Goal: Task Accomplishment & Management: Manage account settings

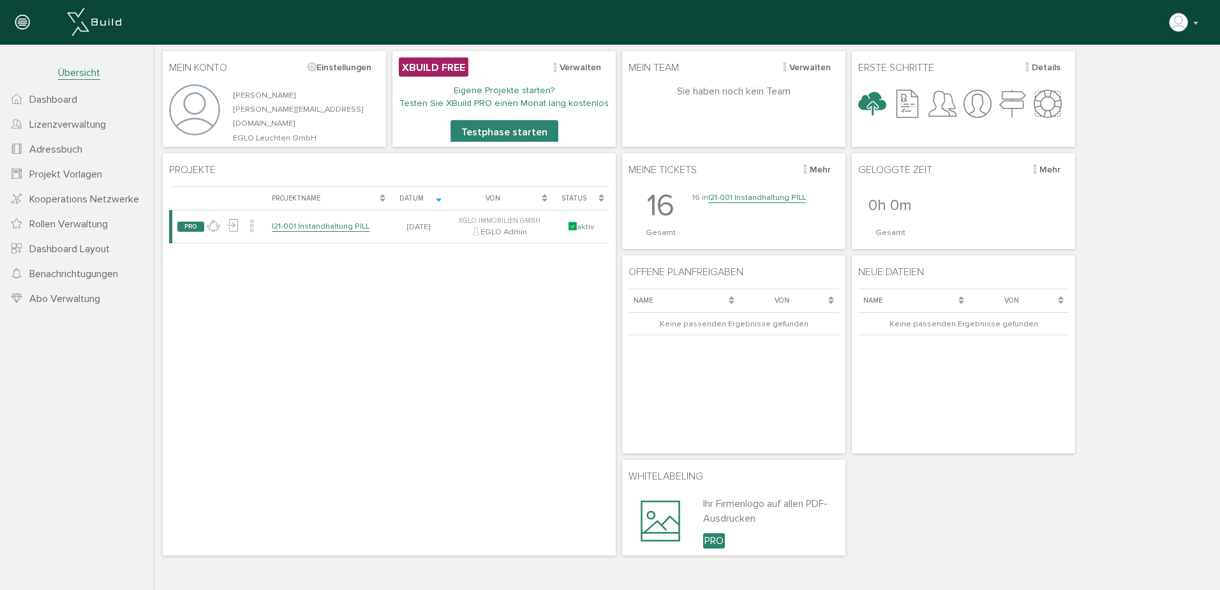
click at [745, 196] on link "I21-001 Instandhaltung PILL" at bounding box center [757, 197] width 98 height 11
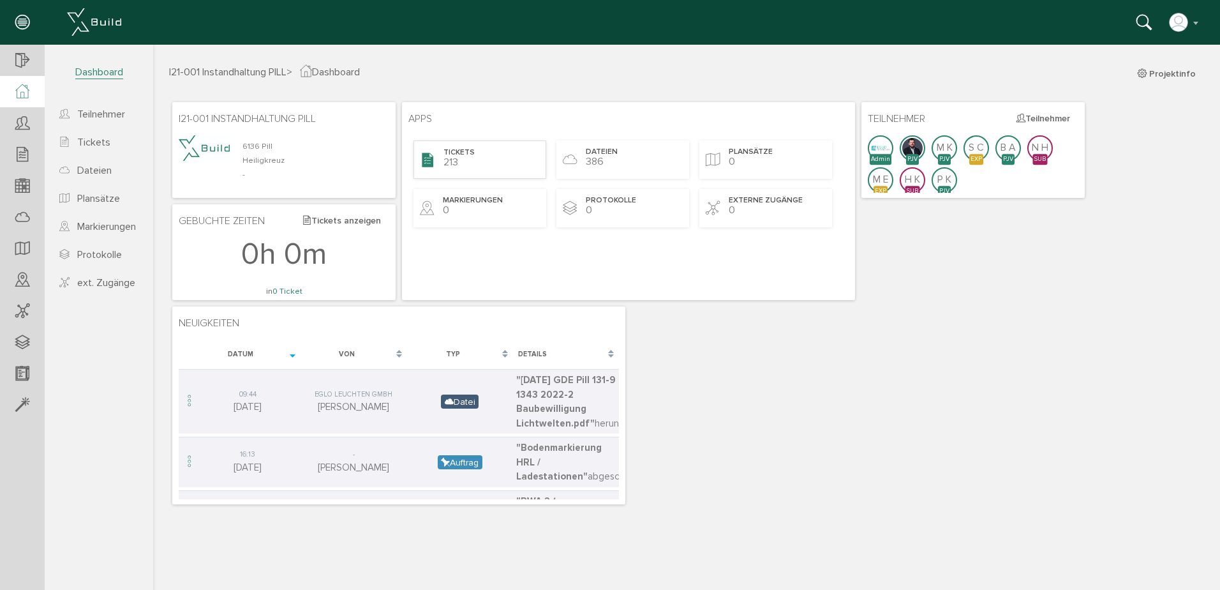
click at [480, 150] on div "Tickets 213" at bounding box center [480, 159] width 133 height 38
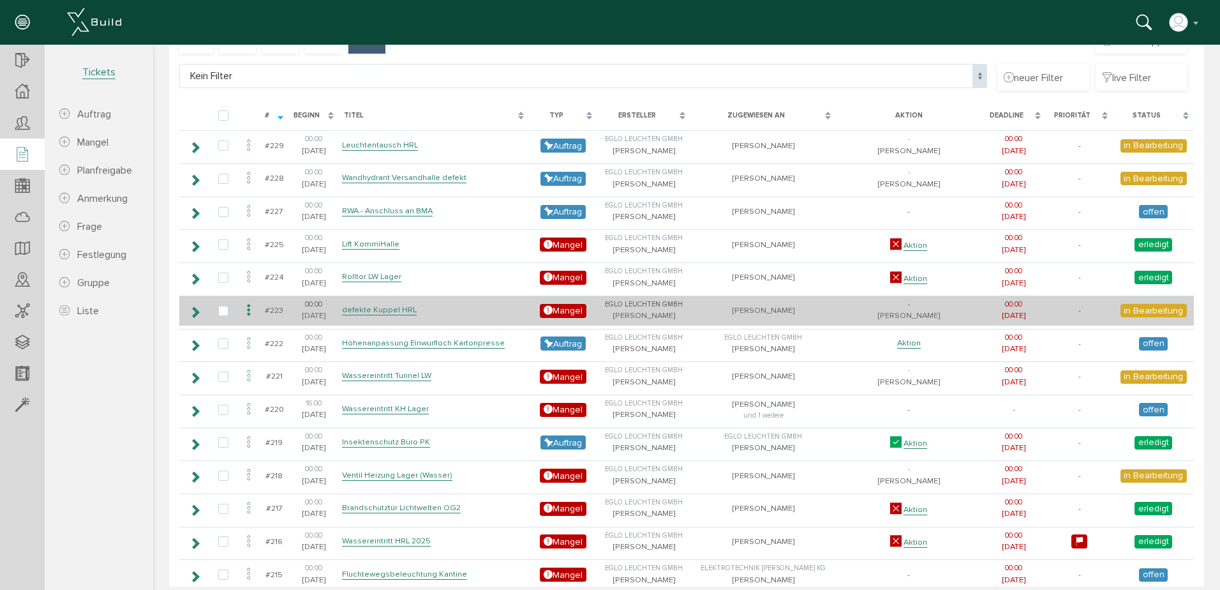
scroll to position [108, 0]
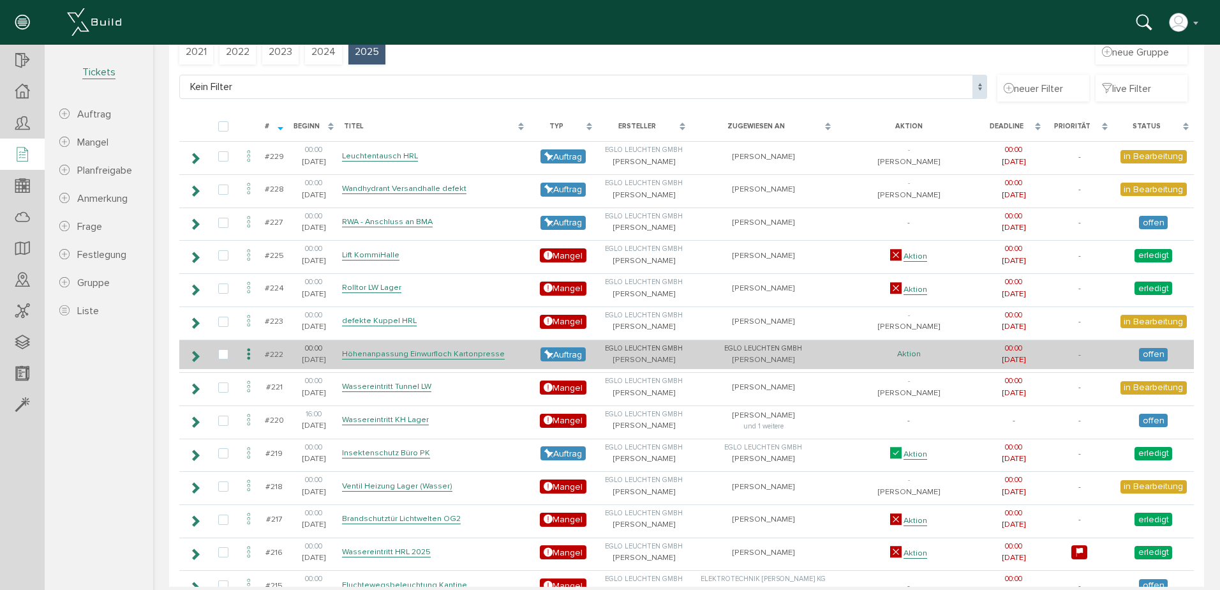
click at [902, 354] on link "Aktion" at bounding box center [909, 353] width 24 height 11
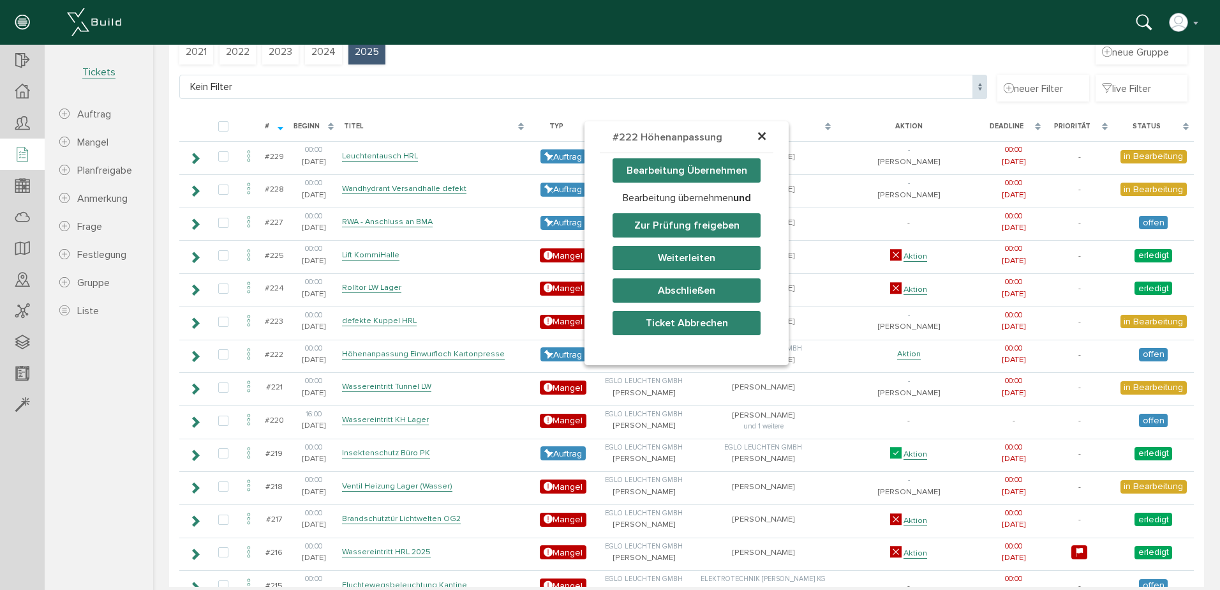
click at [692, 287] on button "Abschließen" at bounding box center [687, 290] width 148 height 24
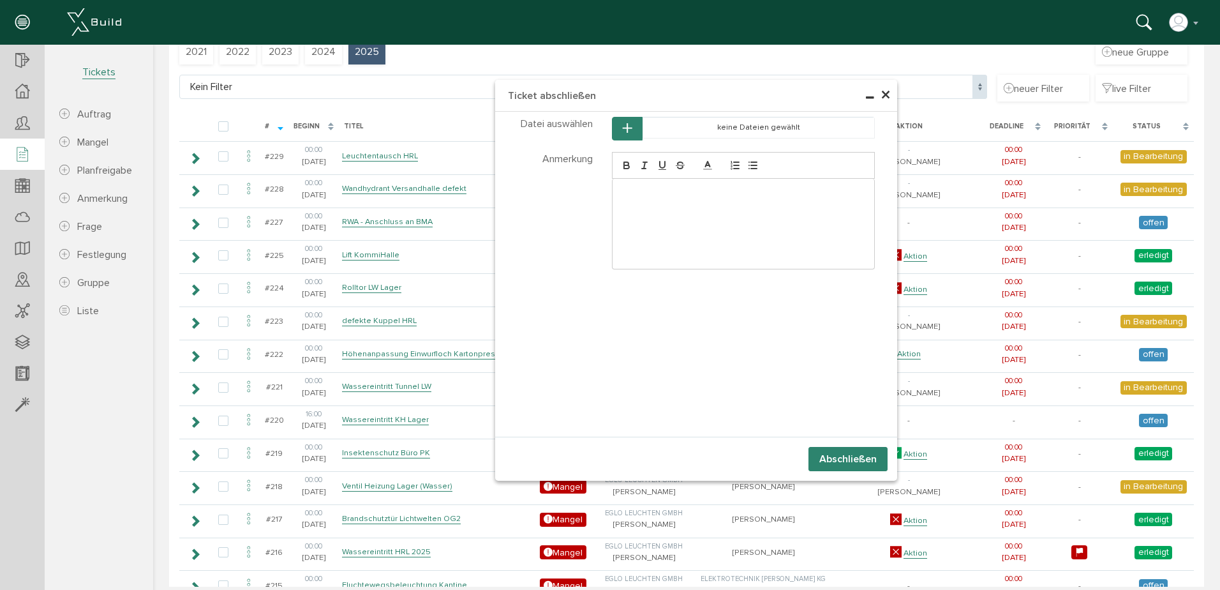
click at [658, 204] on div at bounding box center [744, 224] width 262 height 90
click at [881, 93] on span "×" at bounding box center [886, 95] width 10 height 25
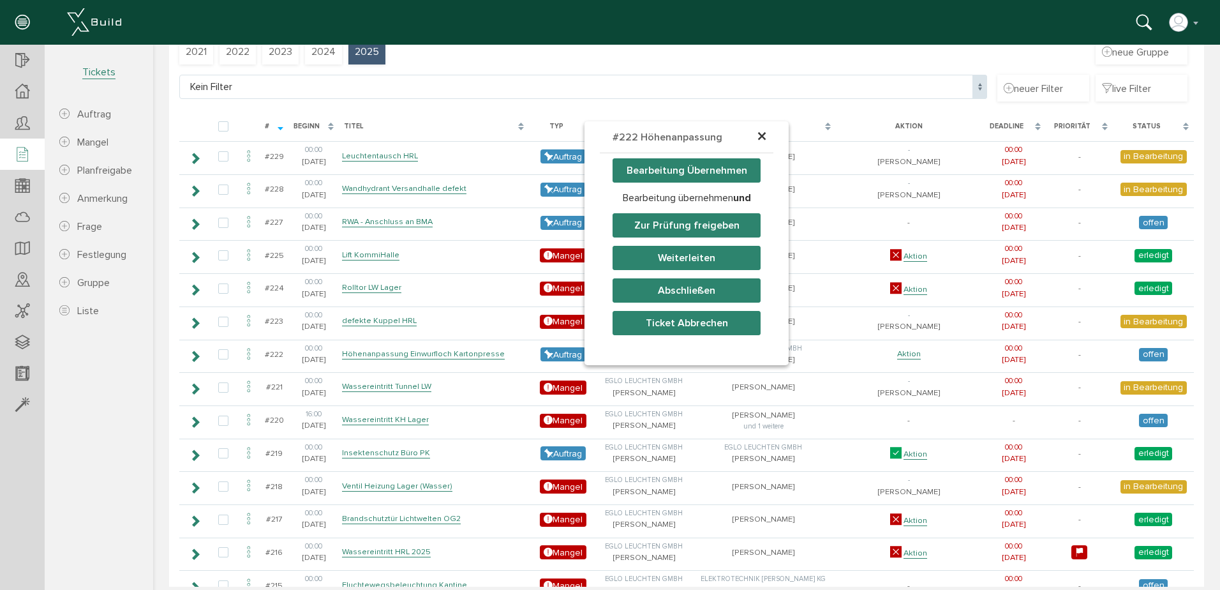
click at [764, 133] on h4 "#222 Höhenanpassung Einwurfl…" at bounding box center [687, 153] width 174 height 64
click at [758, 134] on span "×" at bounding box center [762, 136] width 10 height 25
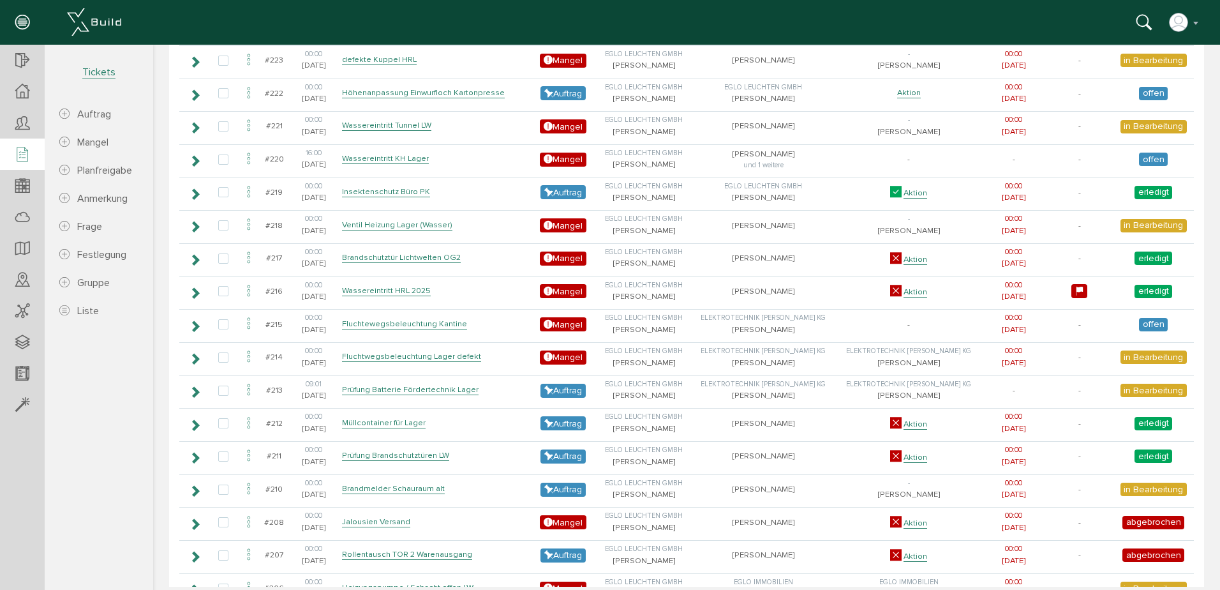
scroll to position [363, 0]
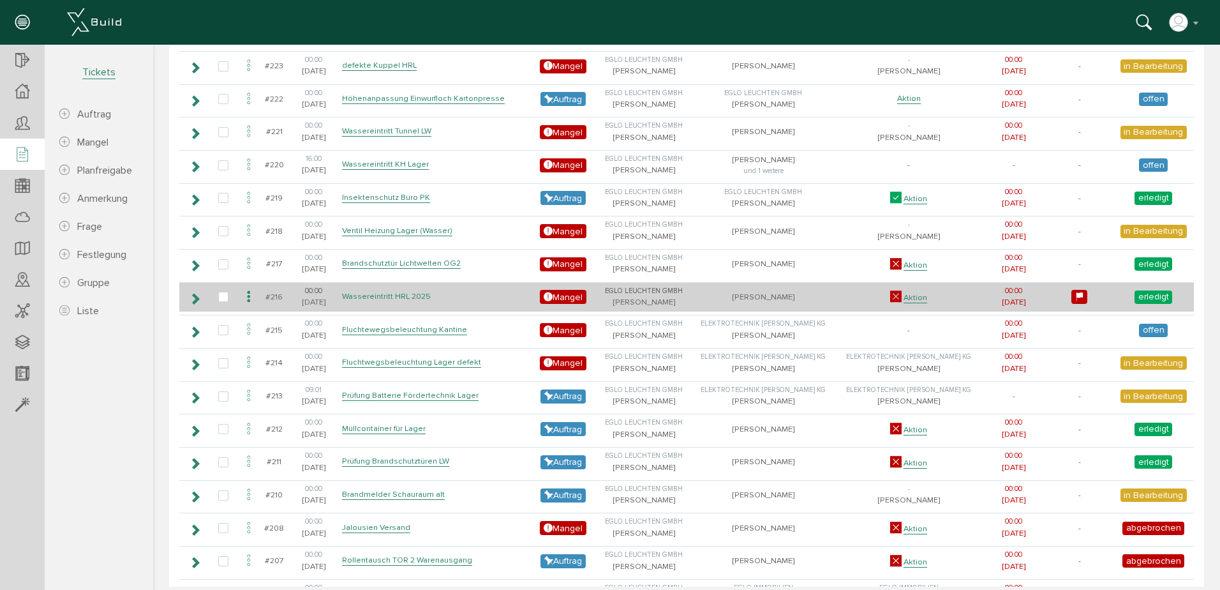
click at [392, 294] on link "Wassereintritt HRL 2025" at bounding box center [386, 296] width 89 height 11
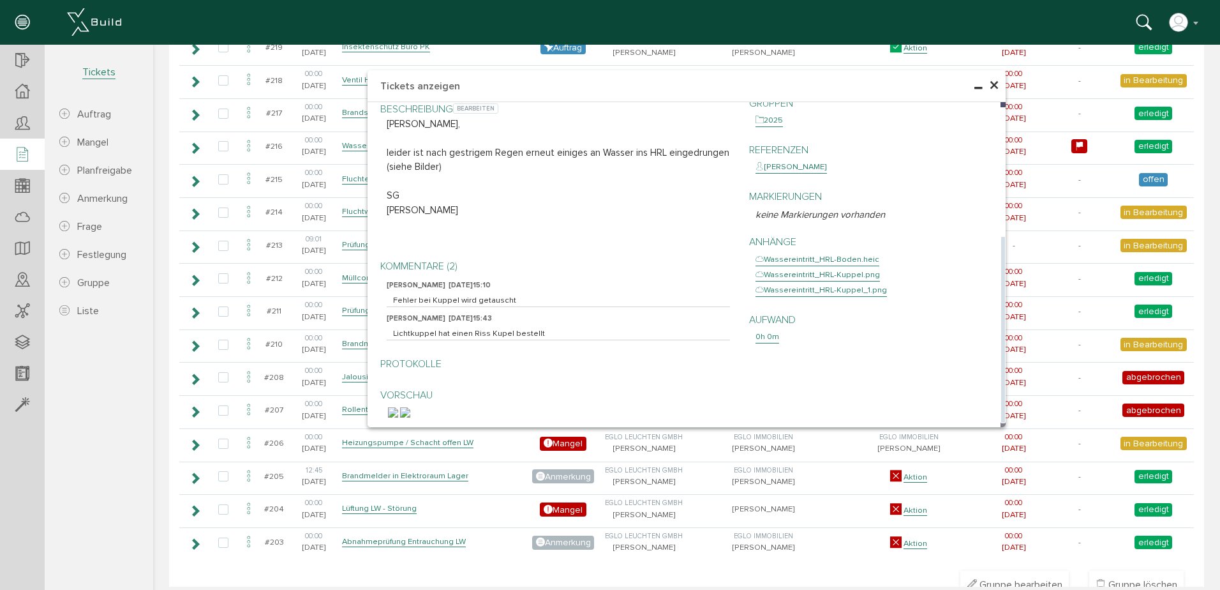
scroll to position [555, 0]
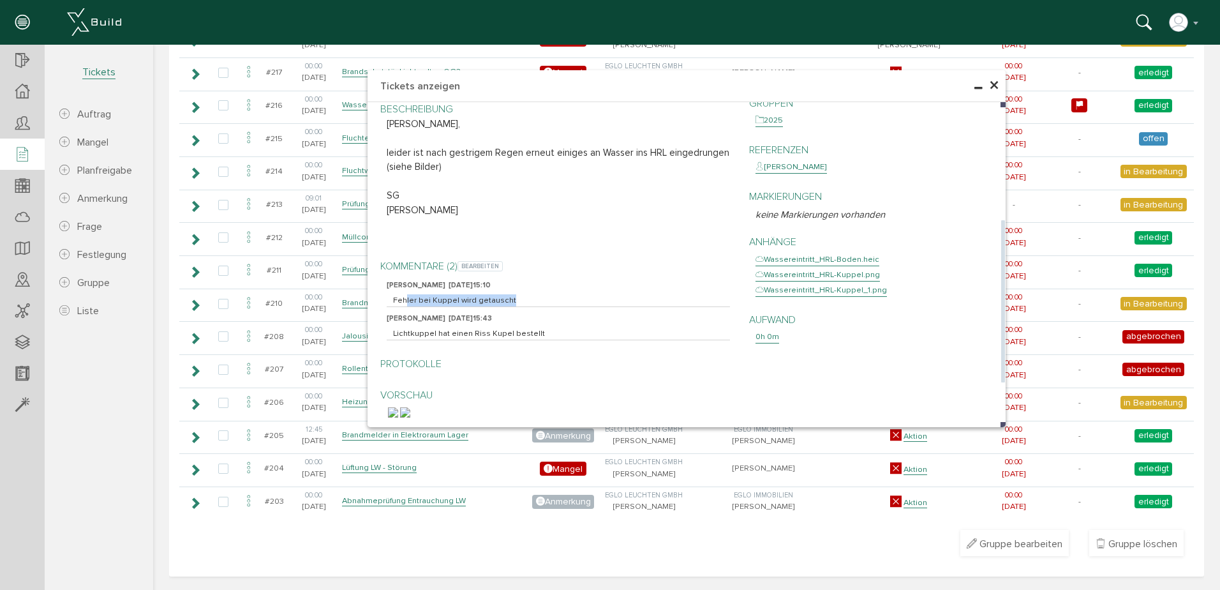
drag, startPoint x: 400, startPoint y: 297, endPoint x: 538, endPoint y: 294, distance: 137.9
click at [538, 294] on p "Fehler bei Kuppel wird getauscht" at bounding box center [558, 300] width 331 height 12
drag, startPoint x: 389, startPoint y: 328, endPoint x: 583, endPoint y: 329, distance: 194.0
click at [583, 329] on p "Lichtkuppel hat einen Riss Kupel bestellt" at bounding box center [558, 333] width 331 height 12
drag, startPoint x: 578, startPoint y: 329, endPoint x: 534, endPoint y: 335, distance: 44.4
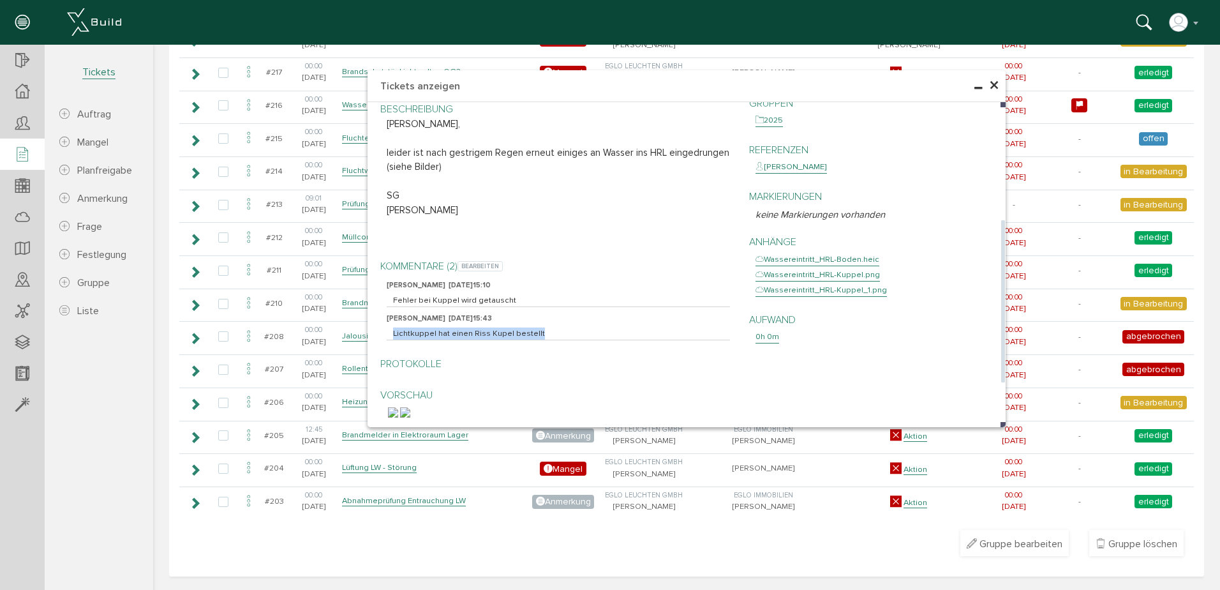
click at [534, 335] on p "Lichtkuppel hat einen Riss Kupel bestellt" at bounding box center [558, 333] width 331 height 12
click at [488, 336] on p "Lichtkuppel hat einen Riss Kupel bestellt" at bounding box center [558, 333] width 331 height 12
click at [992, 88] on span "×" at bounding box center [994, 85] width 10 height 25
